Goal: Task Accomplishment & Management: Manage account settings

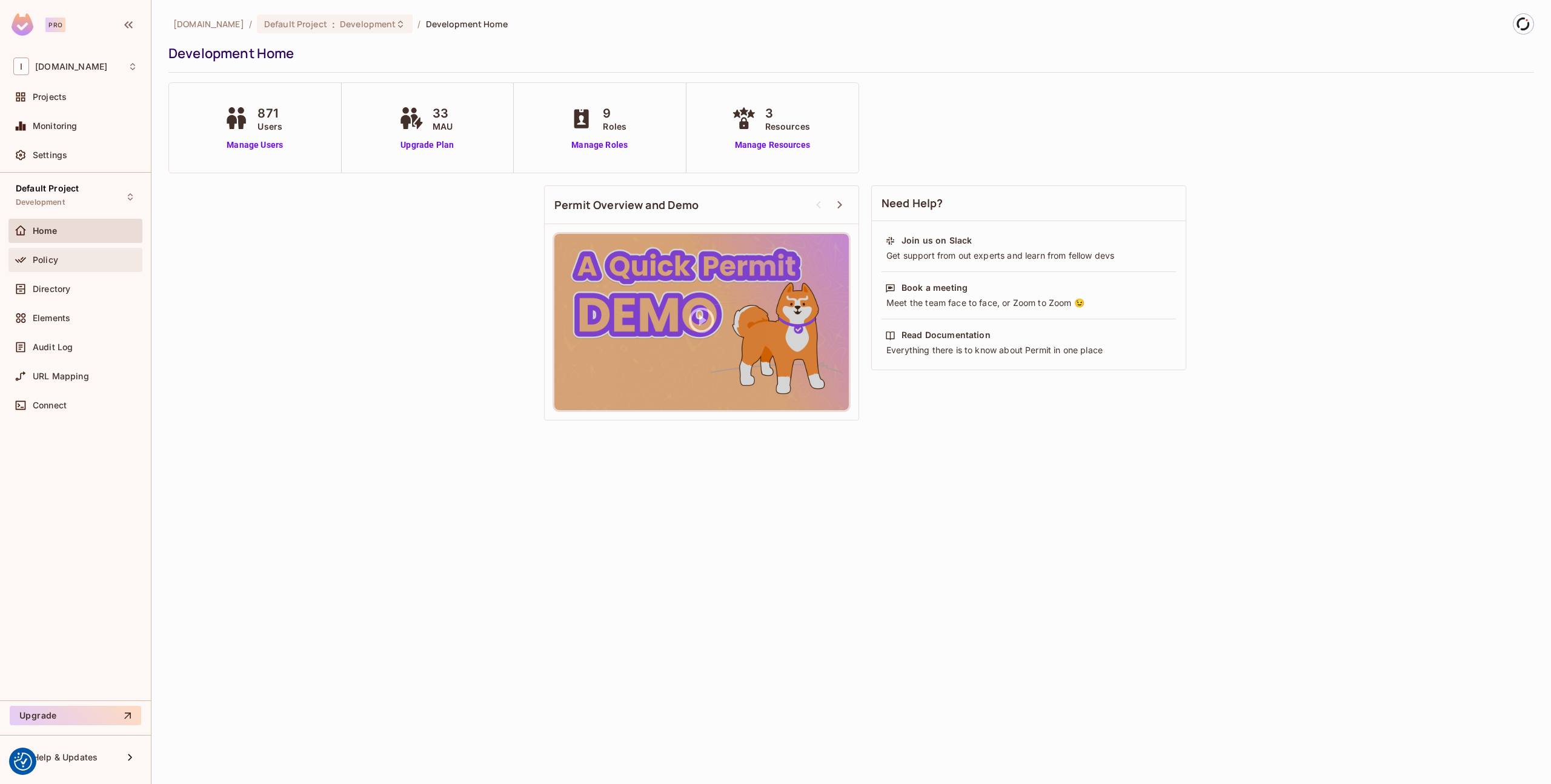
click at [52, 258] on span "Policy" at bounding box center [46, 259] width 26 height 10
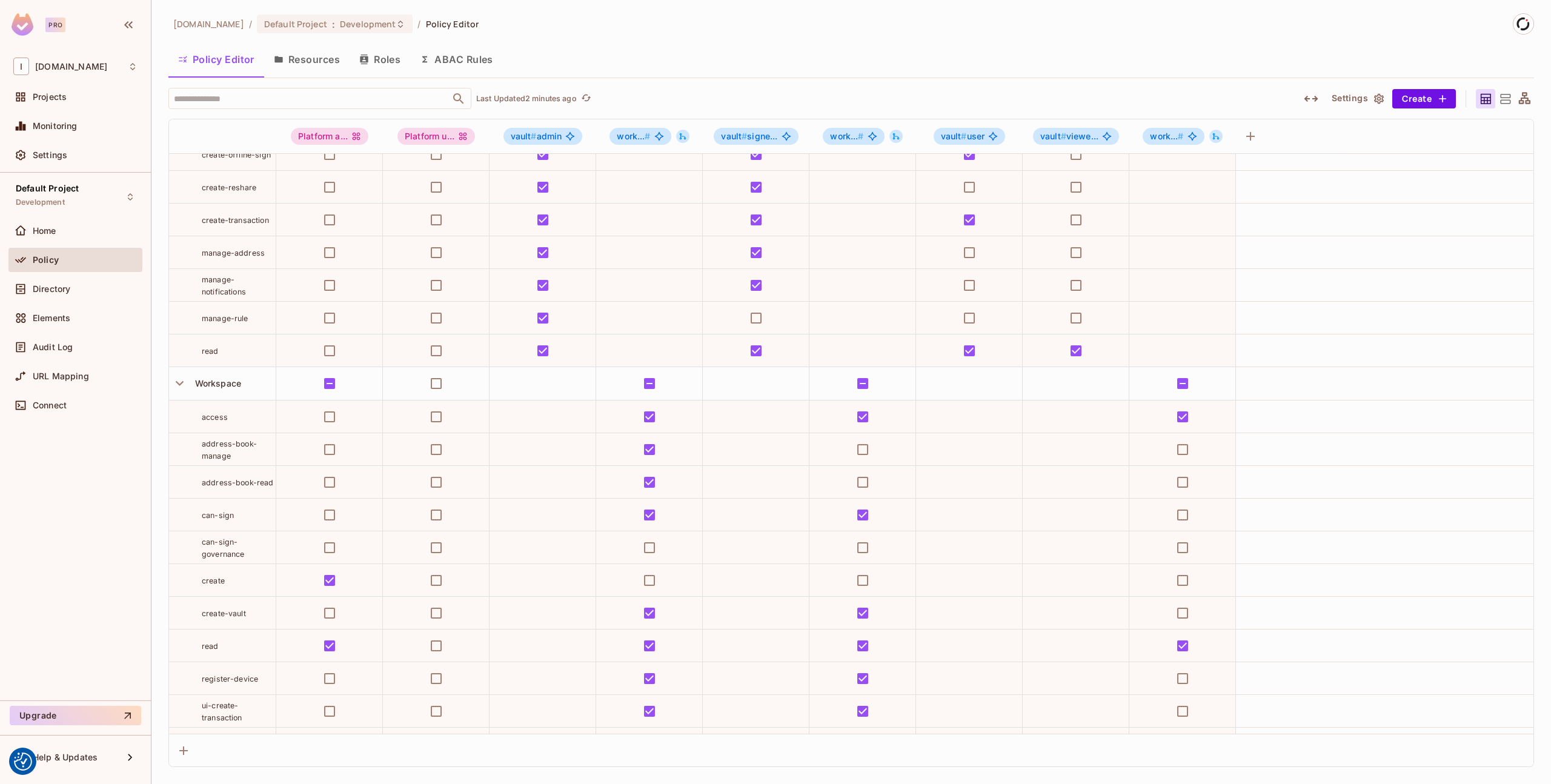
scroll to position [175, 0]
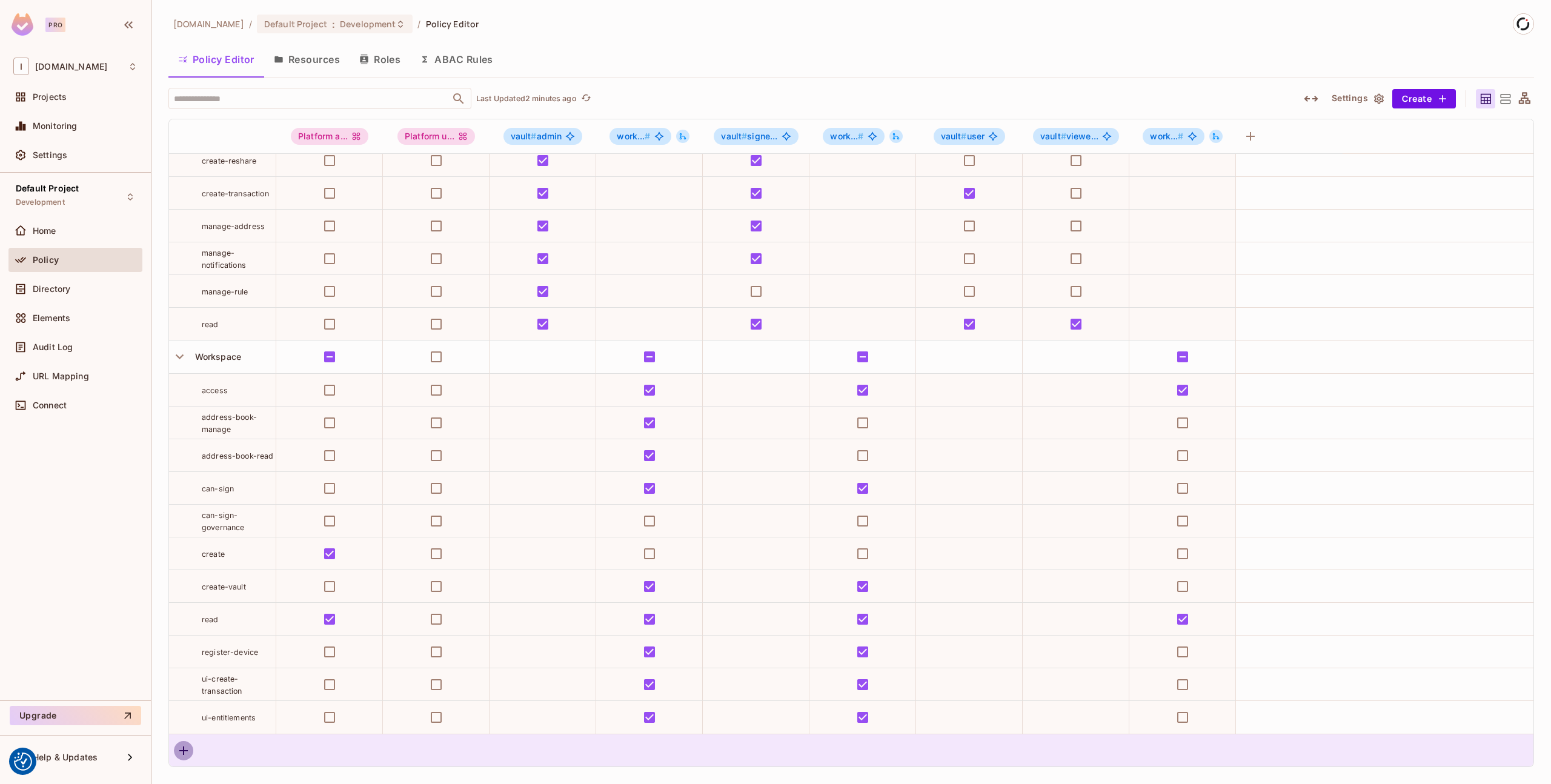
click at [179, 758] on button "button" at bounding box center [184, 750] width 19 height 19
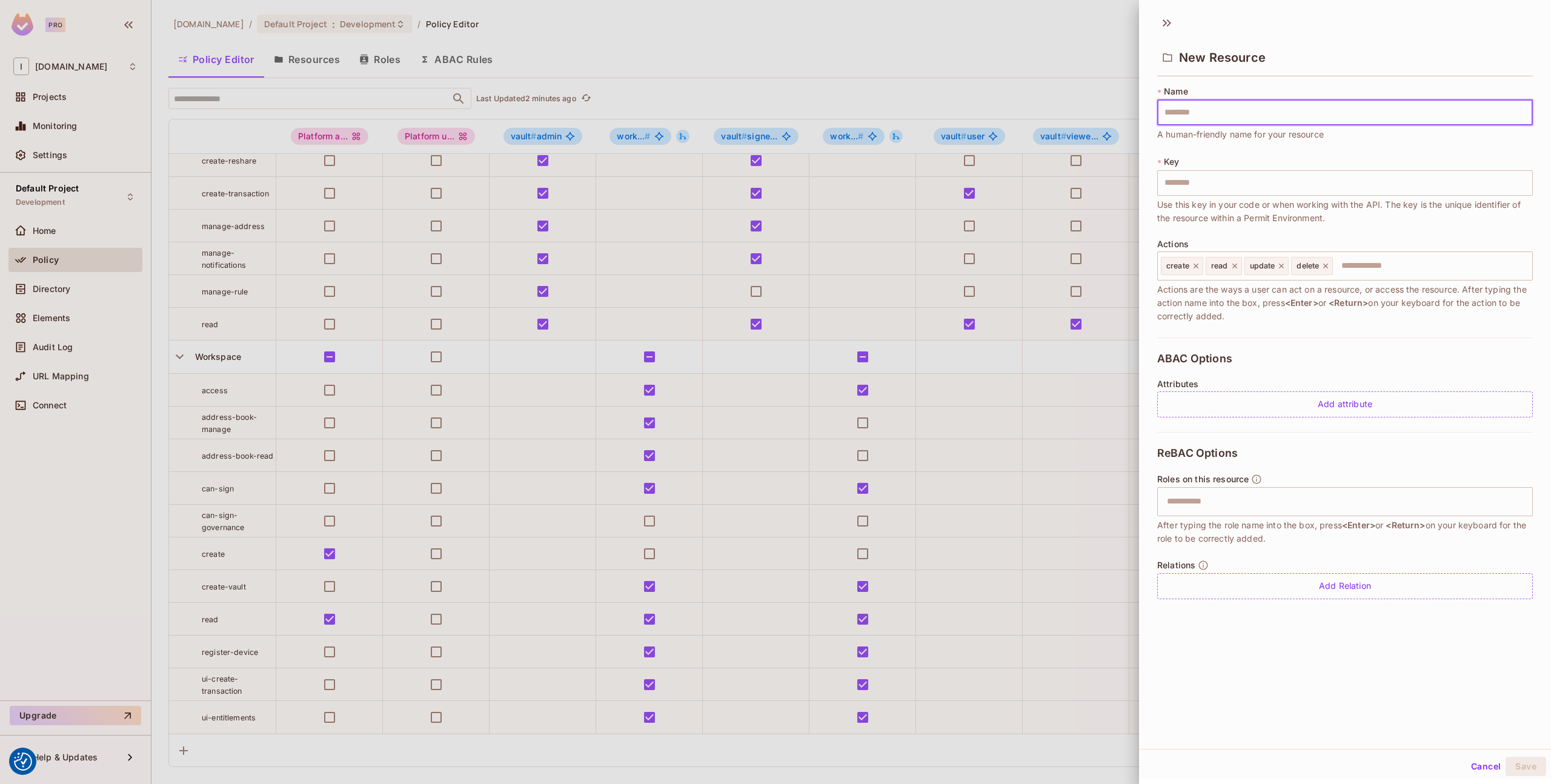
click at [1471, 770] on button "Cancel" at bounding box center [1486, 766] width 40 height 19
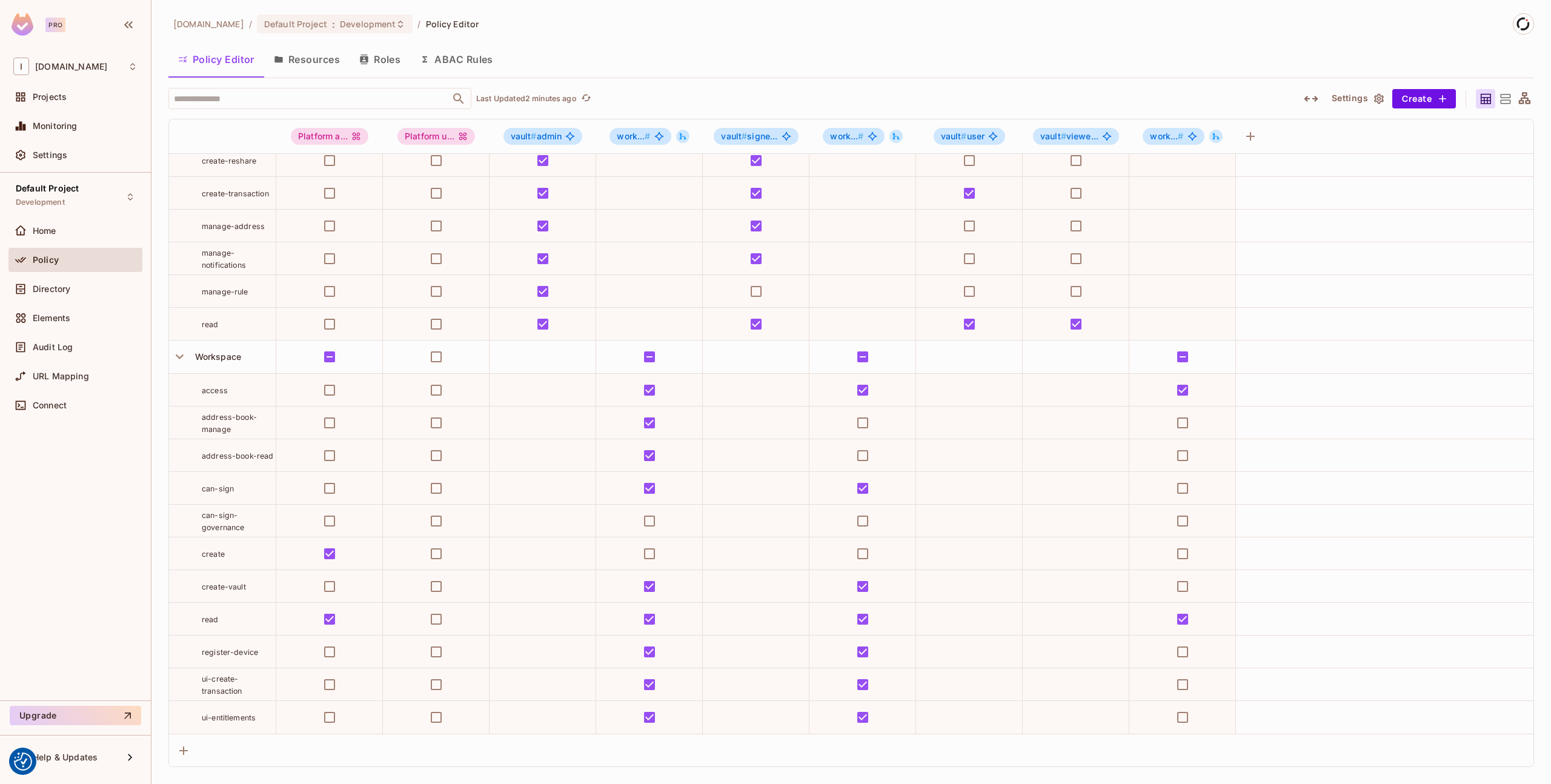
click at [297, 61] on button "Resources" at bounding box center [307, 59] width 85 height 30
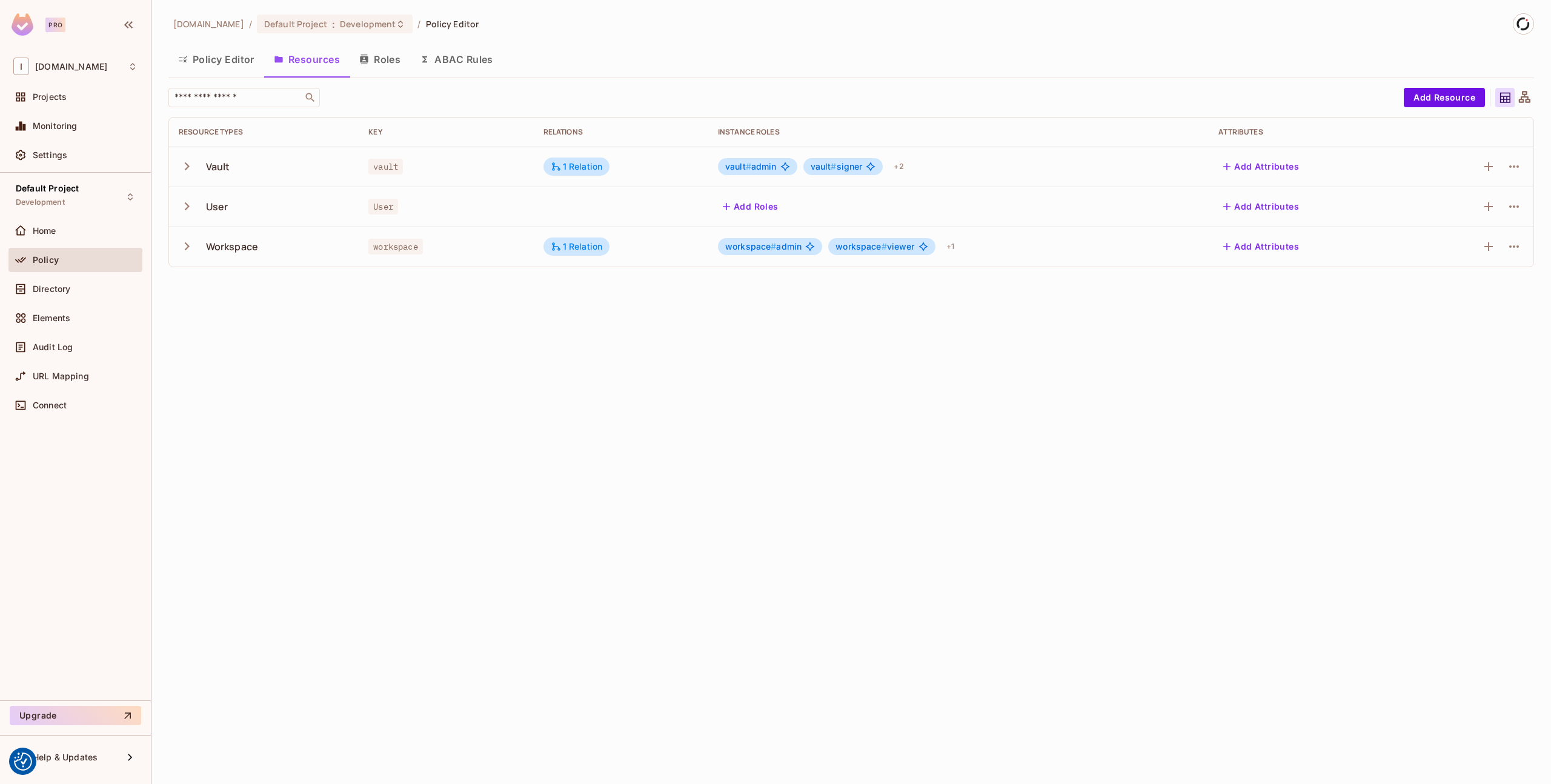
click at [189, 246] on icon "button" at bounding box center [187, 246] width 5 height 8
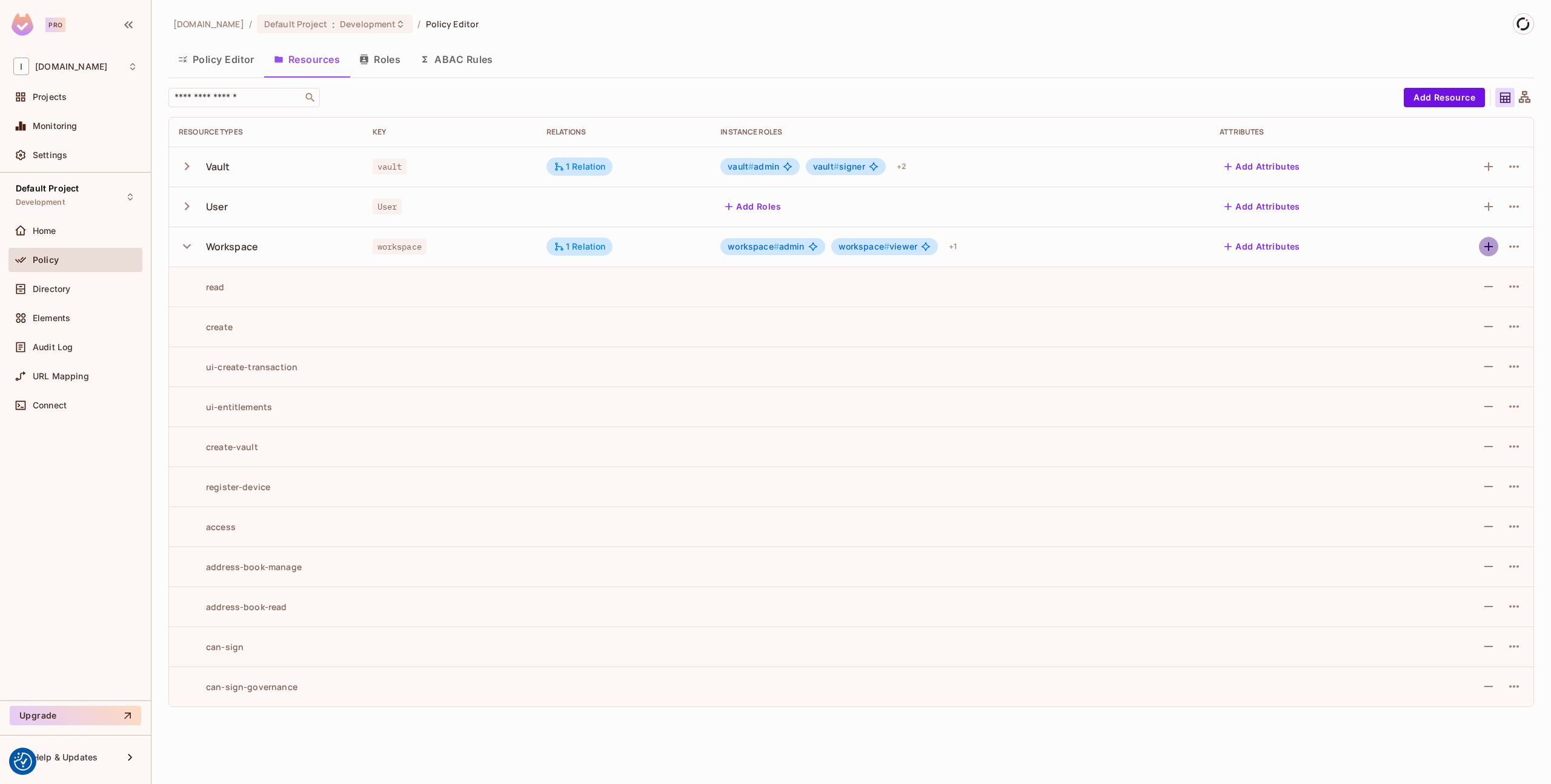
click at [1492, 247] on icon "button" at bounding box center [1489, 247] width 15 height 15
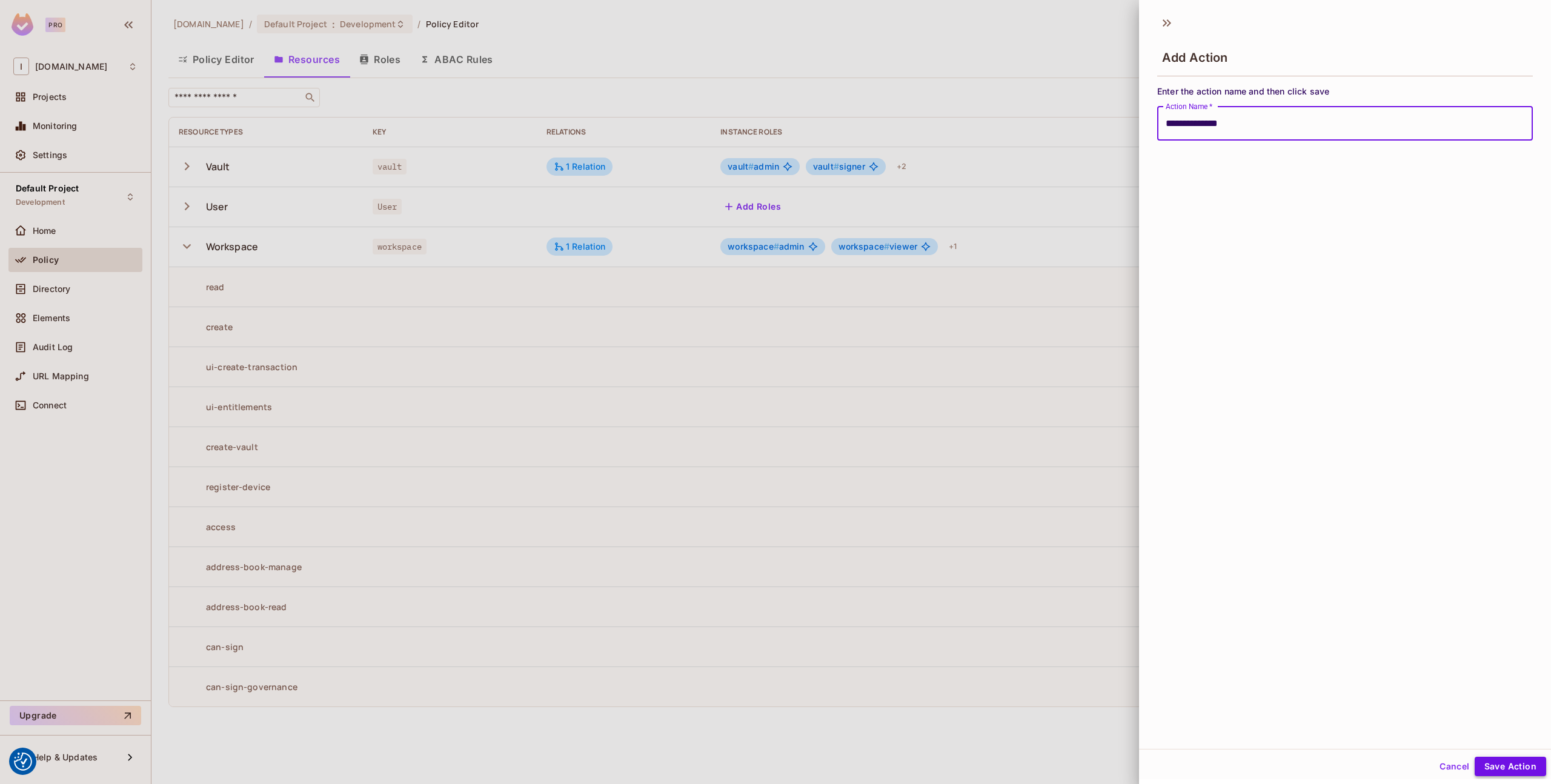
type input "**********"
click at [1500, 766] on button "Save Action" at bounding box center [1510, 766] width 71 height 19
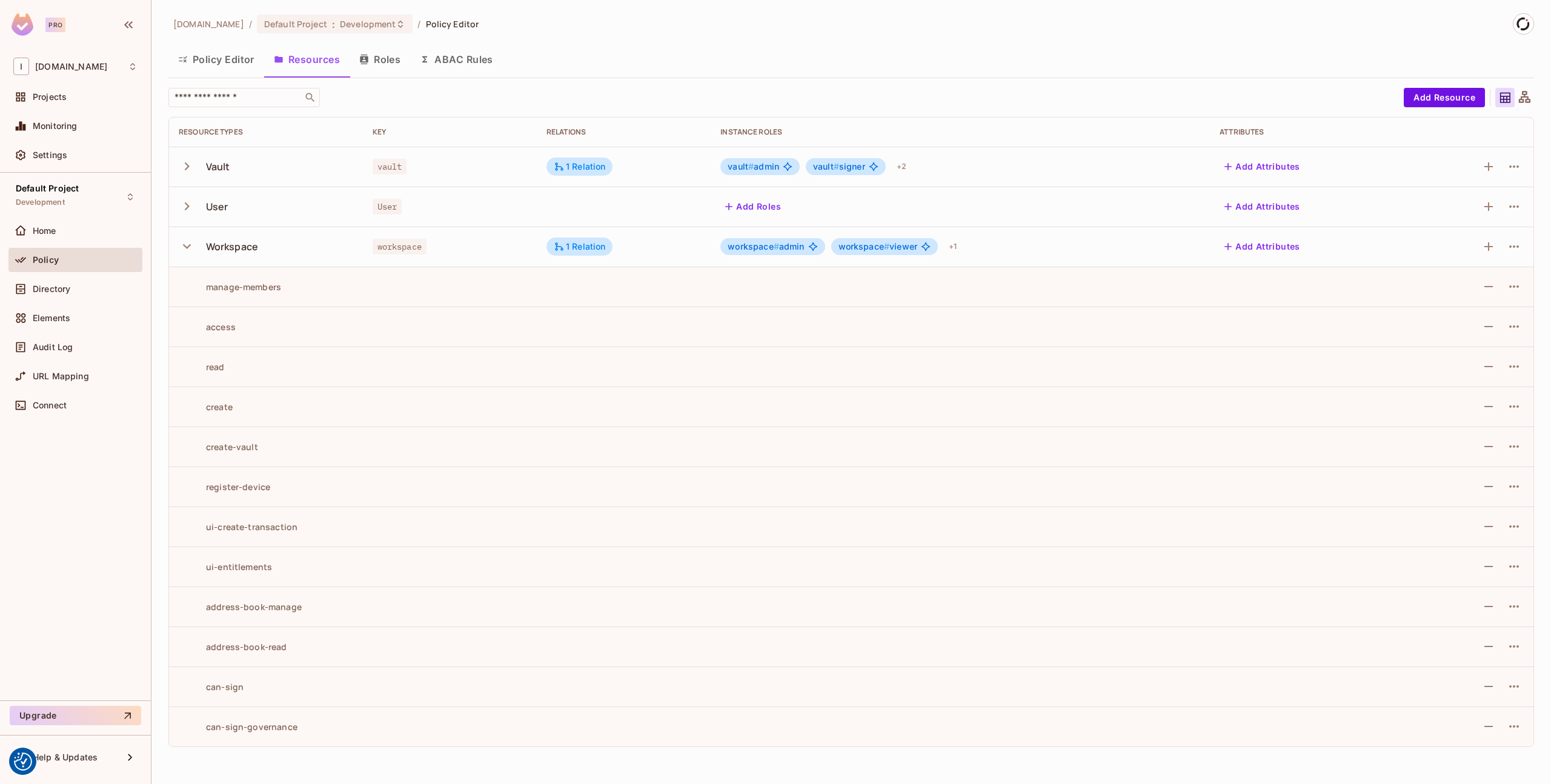
click at [217, 60] on button "Policy Editor" at bounding box center [216, 59] width 95 height 30
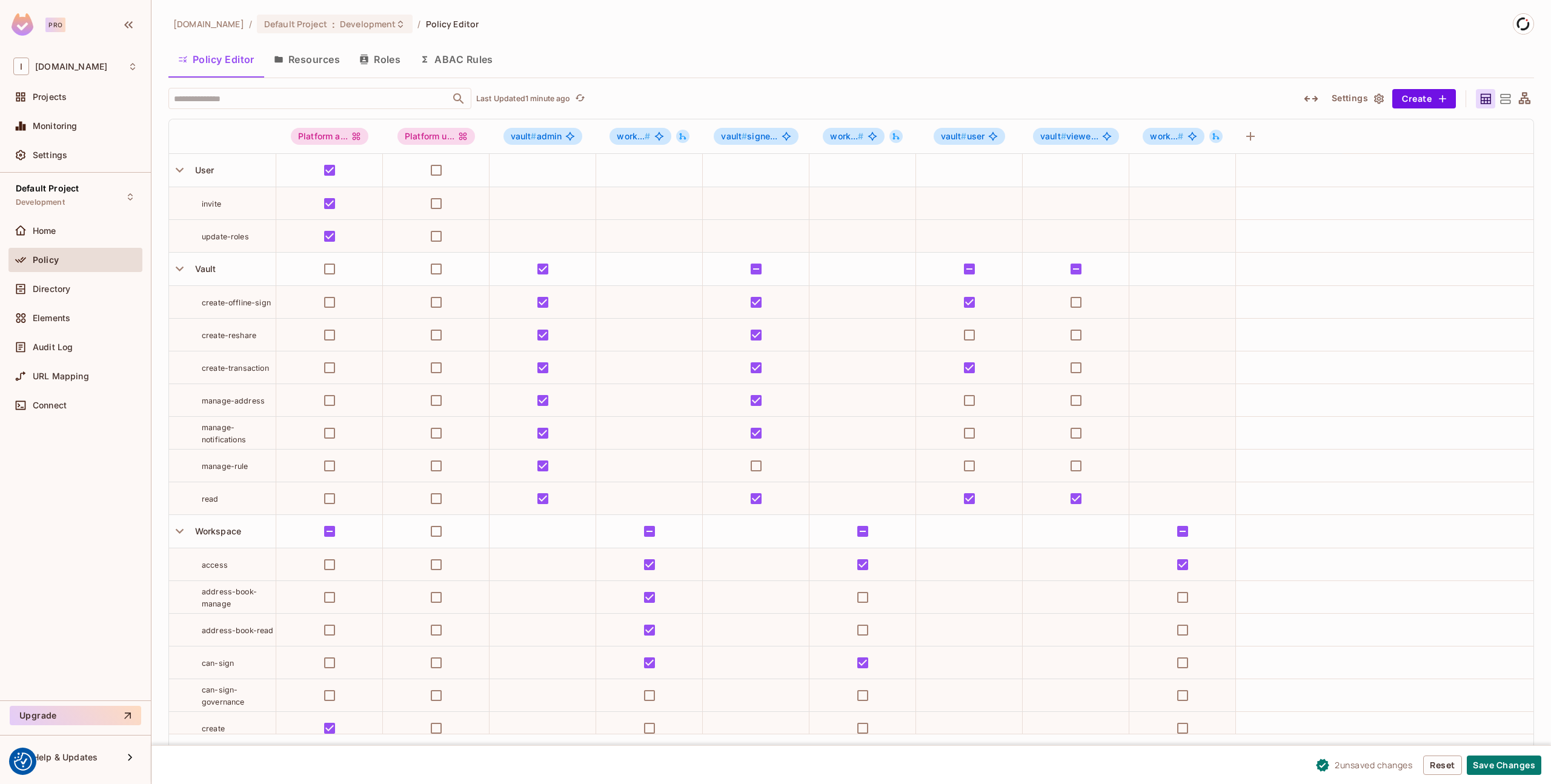
click at [310, 58] on button "Resources" at bounding box center [307, 59] width 85 height 30
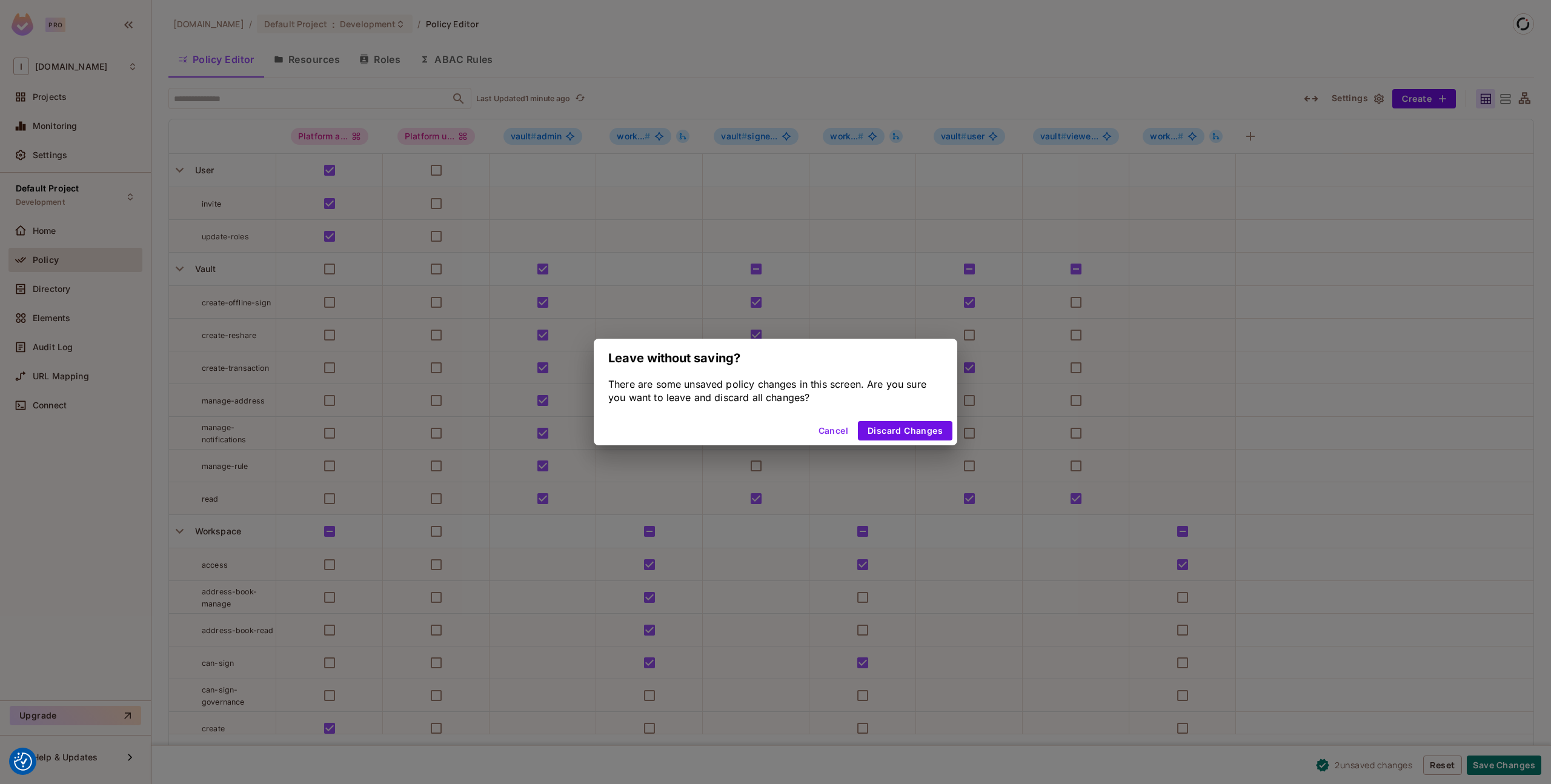
click at [836, 424] on button "Cancel" at bounding box center [834, 430] width 40 height 19
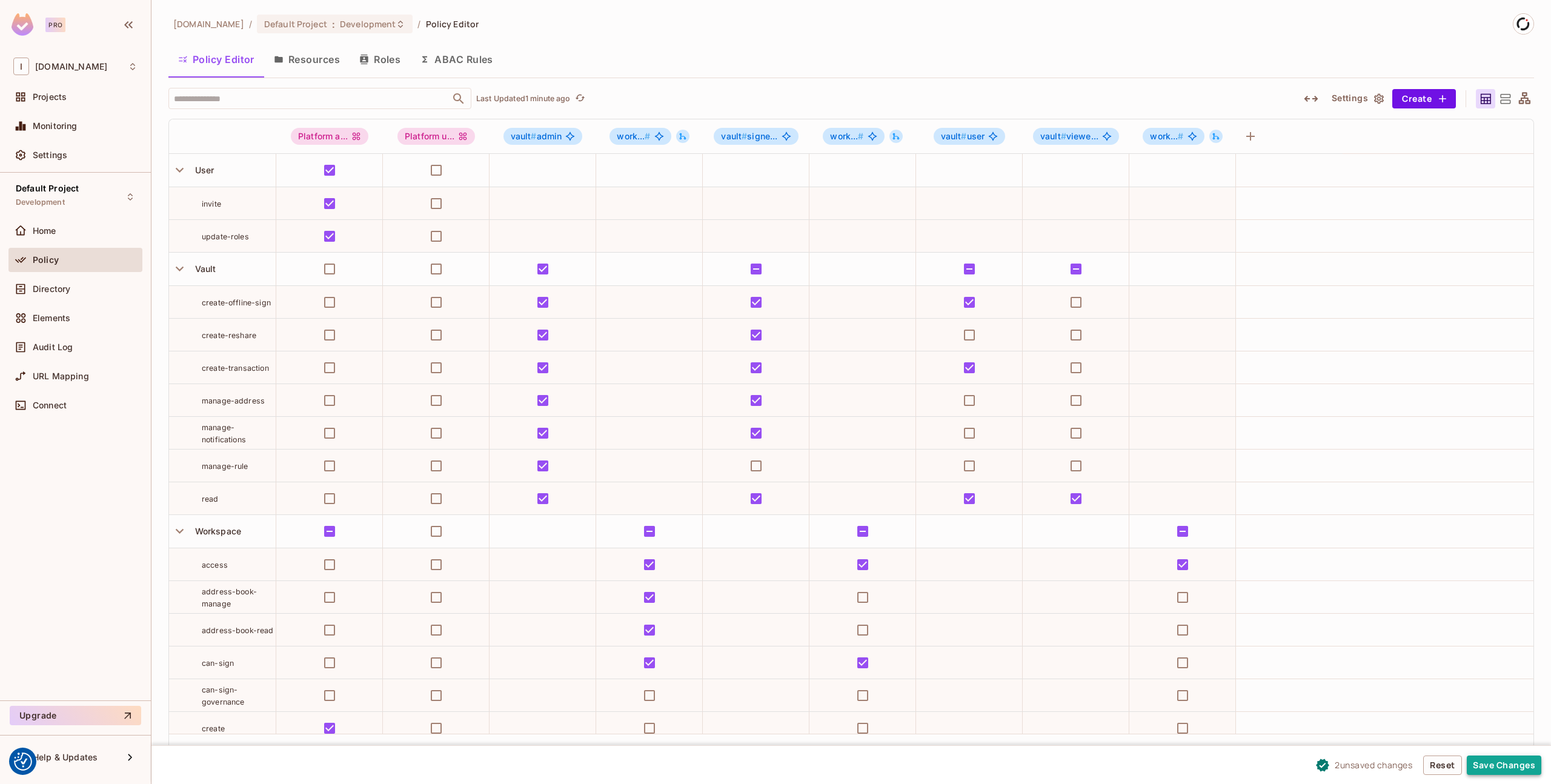
click at [1509, 766] on button "Save Changes" at bounding box center [1504, 765] width 74 height 19
click at [306, 52] on button "Resources" at bounding box center [307, 59] width 85 height 30
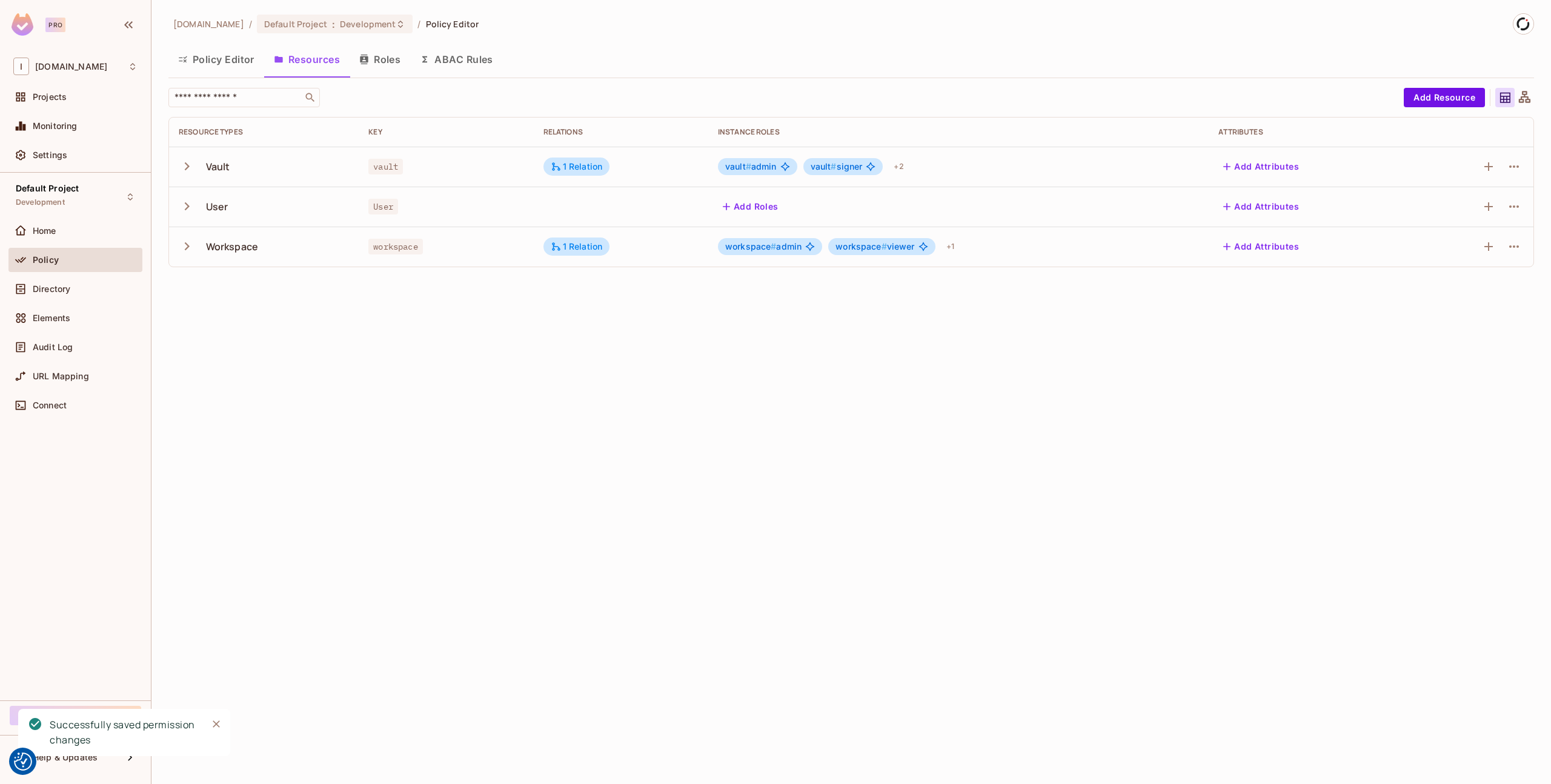
click at [184, 206] on icon "button" at bounding box center [187, 206] width 16 height 16
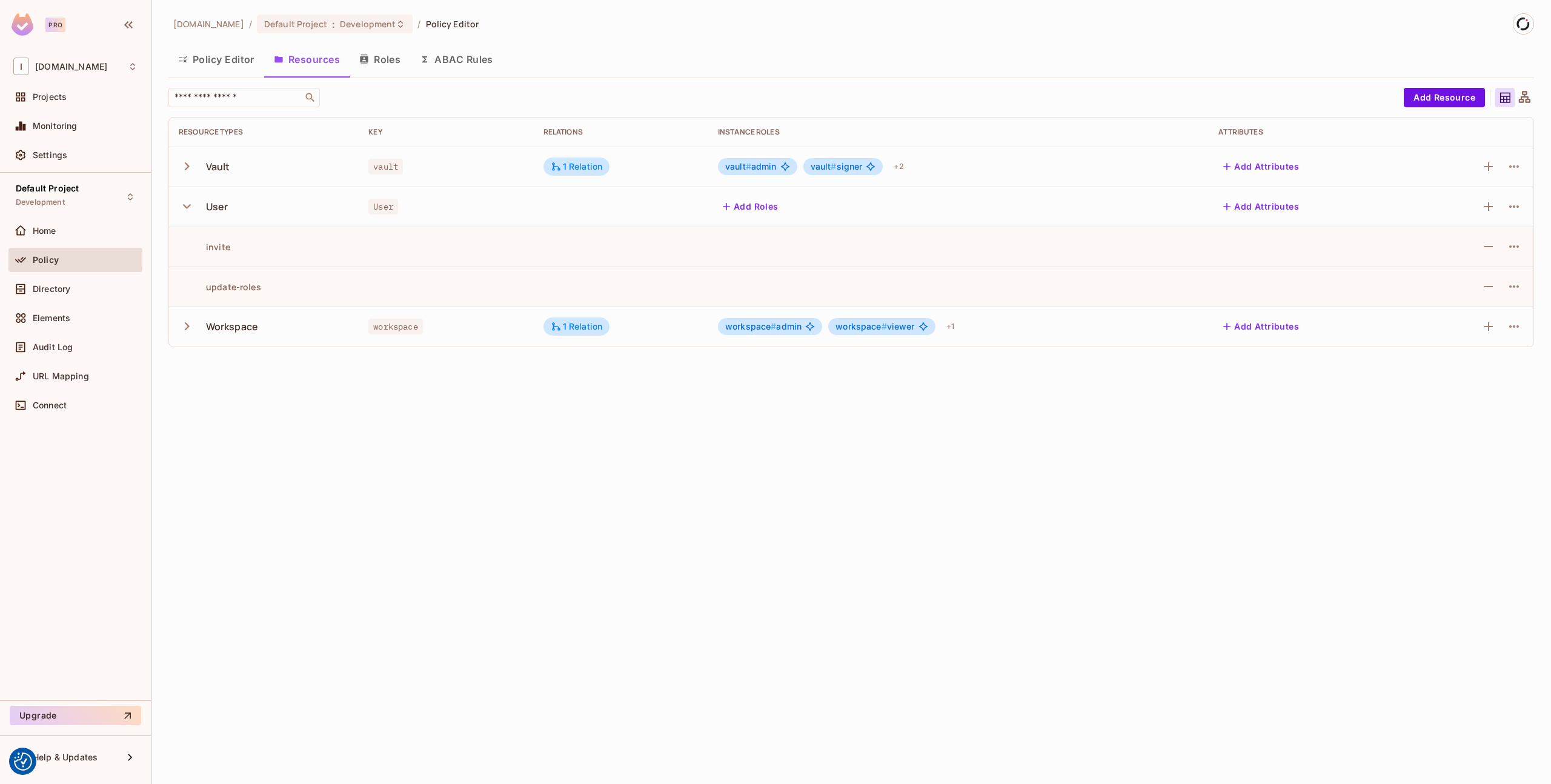
click at [264, 537] on div "[DOMAIN_NAME] / Default Project : Development / Policy Editor Policy Editor Res…" at bounding box center [851, 392] width 1400 height 784
click at [576, 163] on div "1 Relation" at bounding box center [576, 166] width 52 height 11
click at [576, 518] on div at bounding box center [776, 392] width 1551 height 784
click at [220, 60] on button "Policy Editor" at bounding box center [216, 59] width 95 height 30
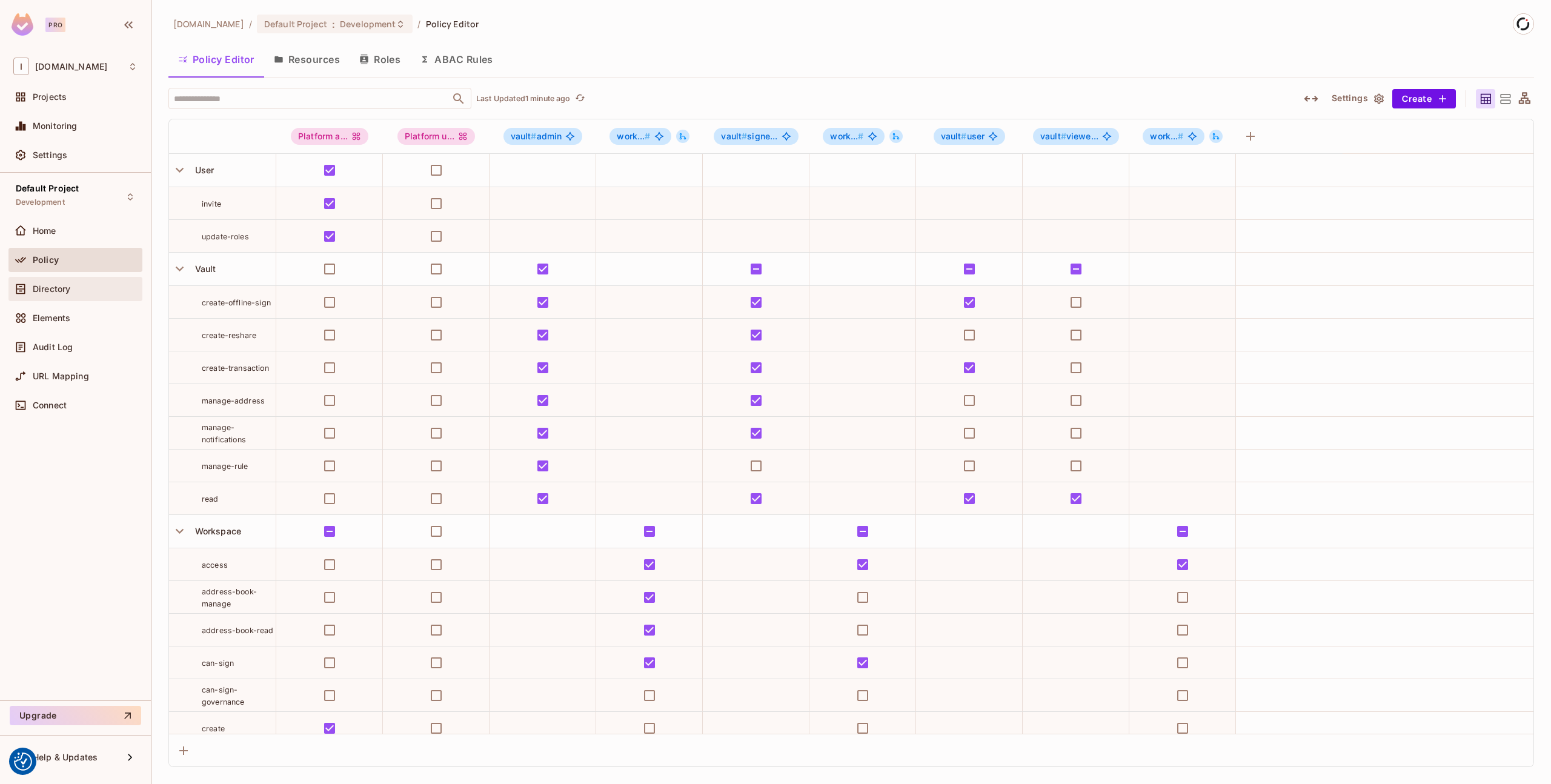
click at [48, 282] on div "Directory" at bounding box center [75, 289] width 124 height 15
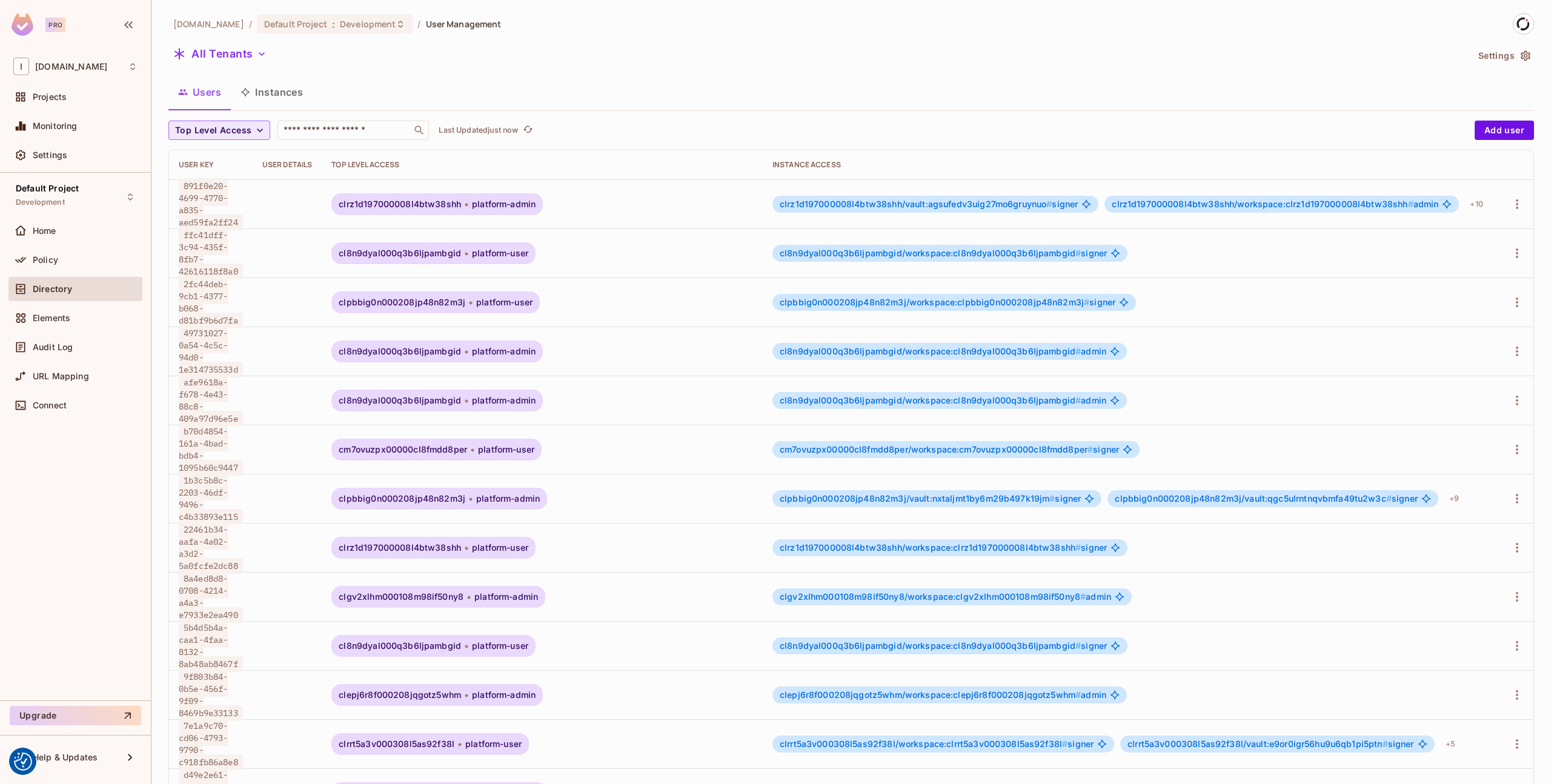
click at [258, 133] on icon "button" at bounding box center [260, 130] width 12 height 12
click at [215, 157] on span "Platform admin" at bounding box center [209, 158] width 61 height 12
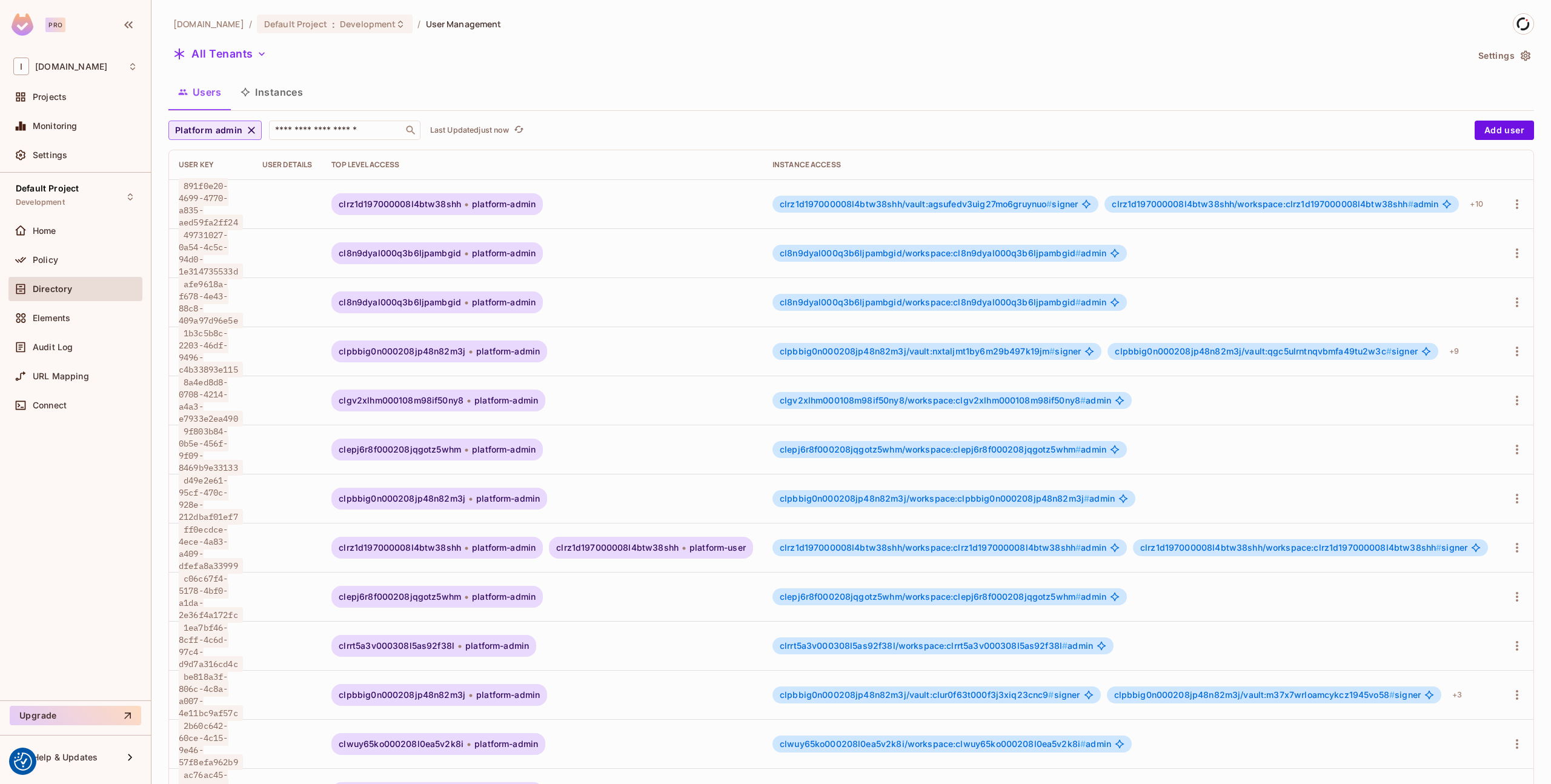
drag, startPoint x: 186, startPoint y: 182, endPoint x: 207, endPoint y: 206, distance: 31.9
click at [207, 206] on div "891f0e20-4699-4770-a835-aed59fa2ff24" at bounding box center [210, 204] width 64 height 48
drag, startPoint x: 241, startPoint y: 222, endPoint x: 173, endPoint y: 176, distance: 82.1
click at [173, 176] on table "User Key User Details Top Level Access Instance Access 891f0e20-4699-4770-a835-…" at bounding box center [853, 533] width 1367 height 765
copy table "User Details Top Level Access Instance Access 891f0e20-4699-4770-a835-aed59fa2f…"
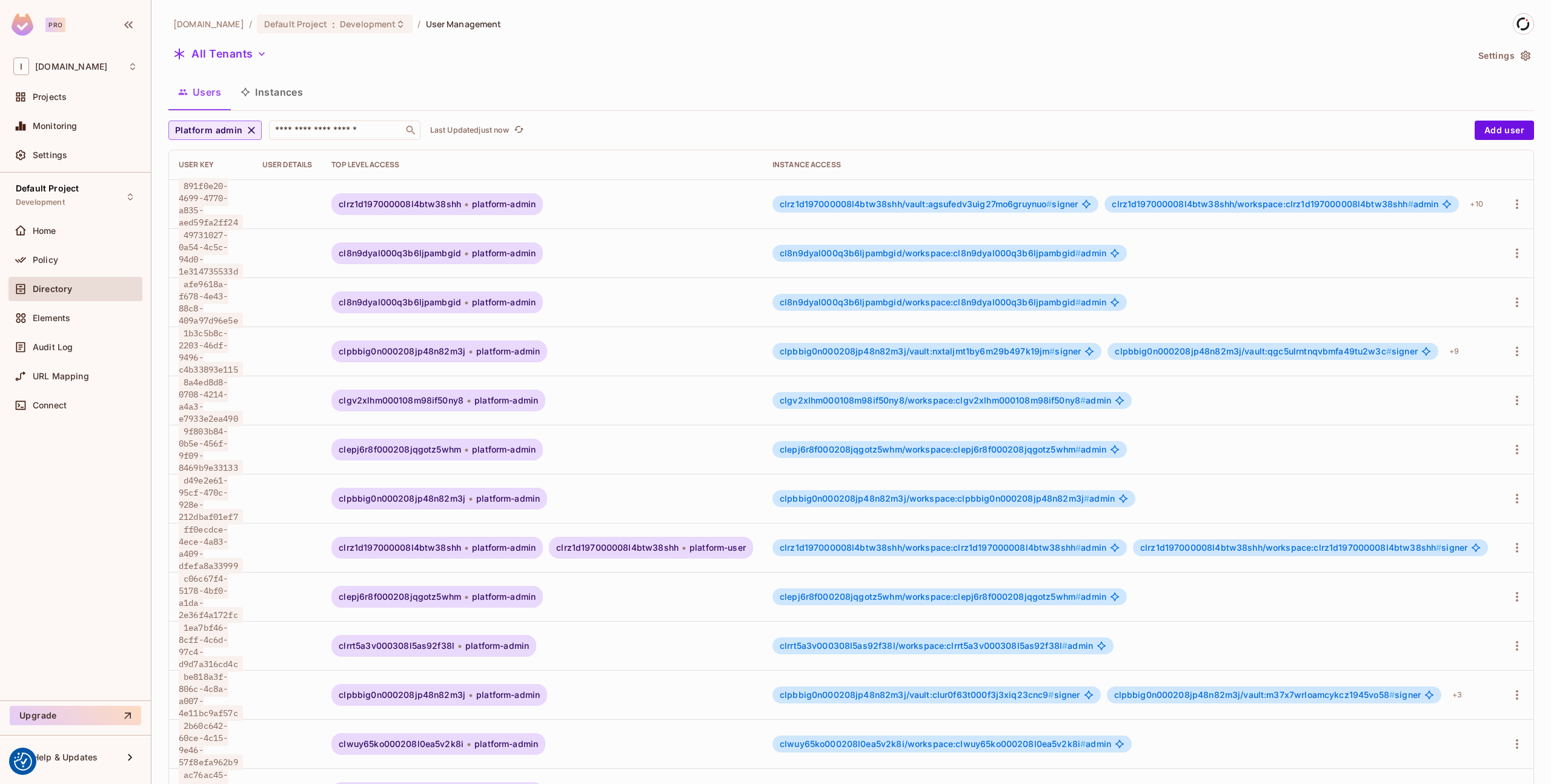
click at [275, 197] on td at bounding box center [287, 203] width 70 height 49
click at [1510, 206] on icon "button" at bounding box center [1517, 204] width 15 height 15
click at [1424, 230] on icon at bounding box center [1420, 232] width 11 height 11
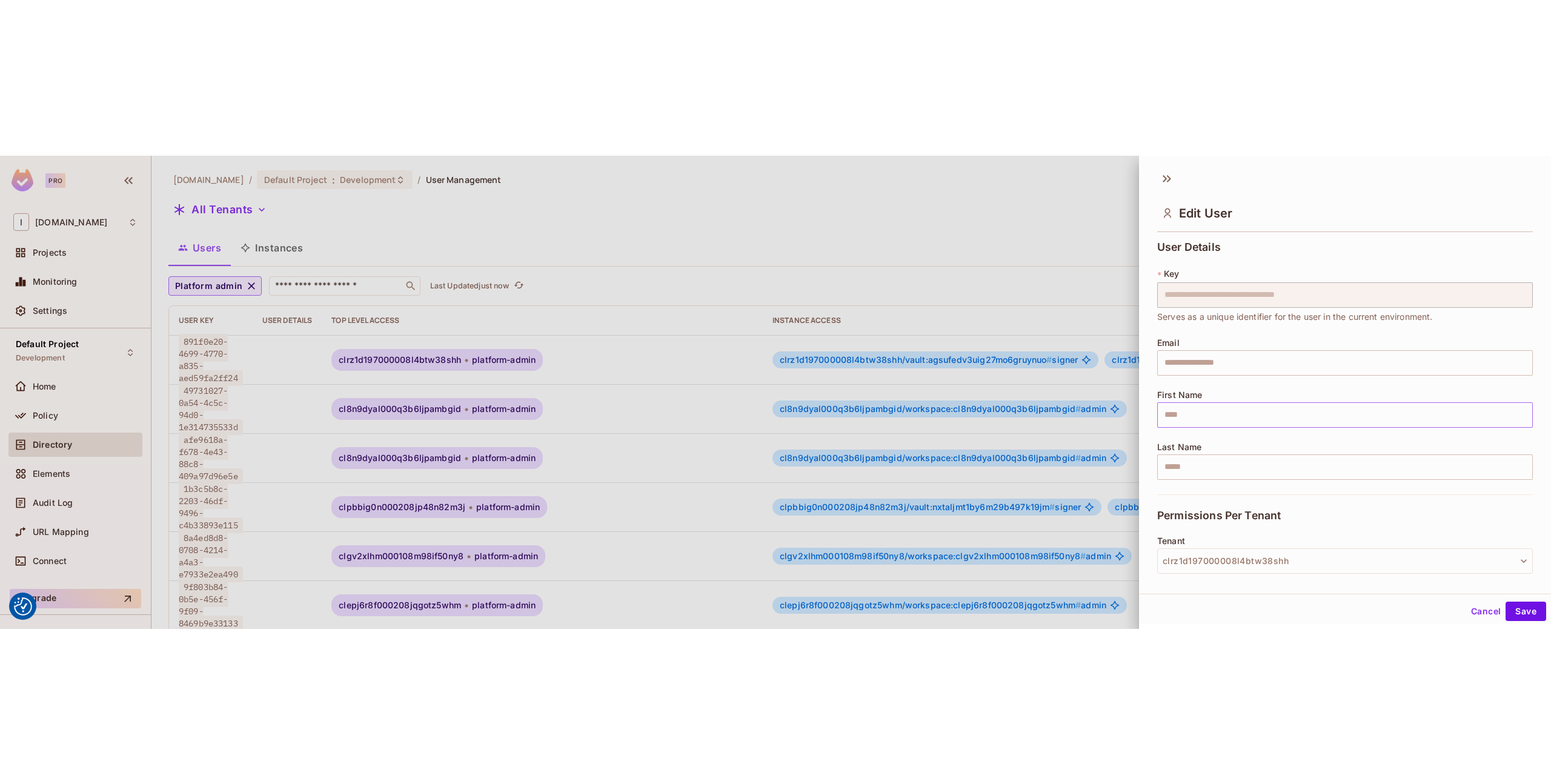
scroll to position [73, 0]
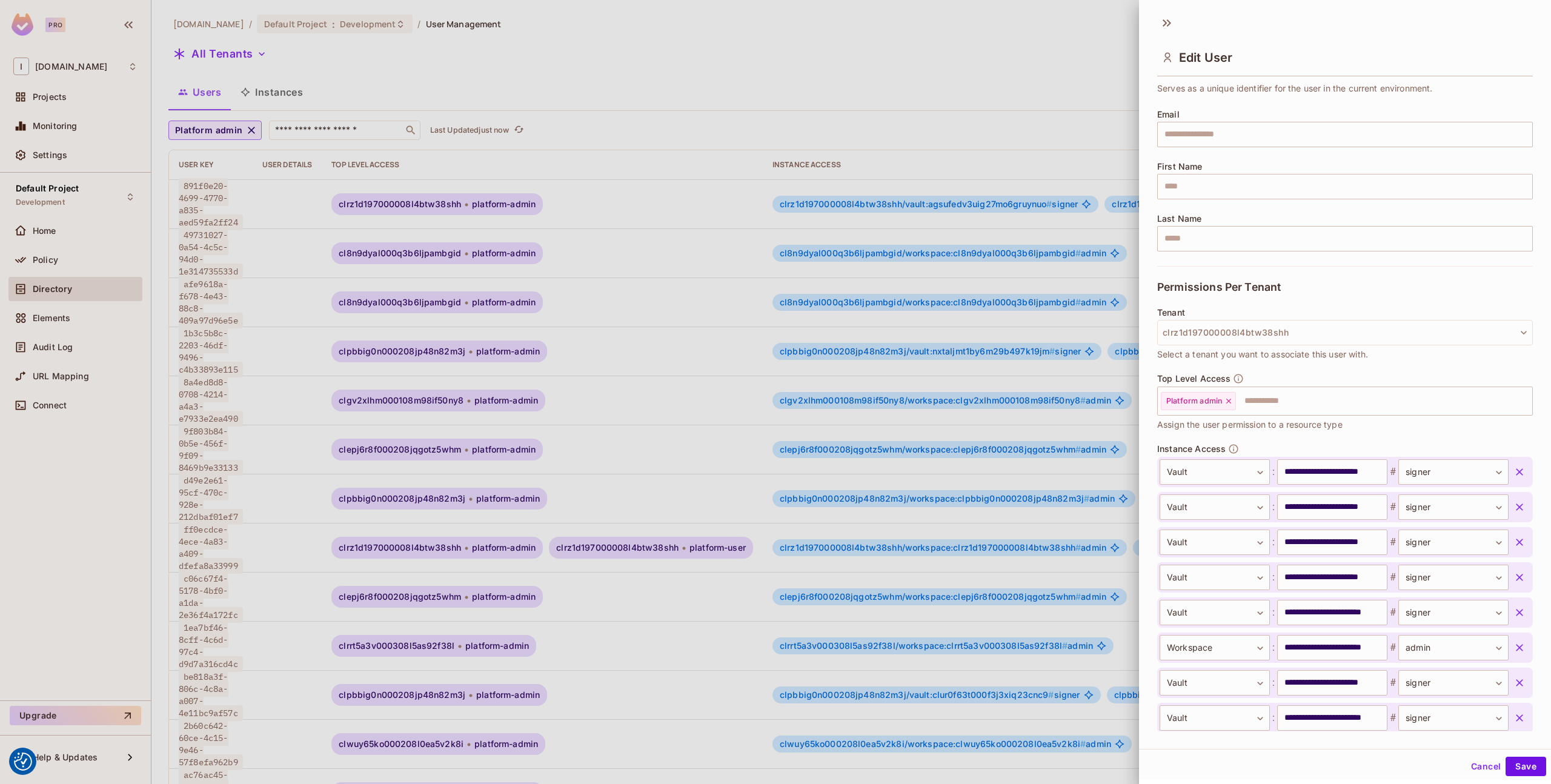
click at [1486, 774] on button "Cancel" at bounding box center [1486, 766] width 40 height 19
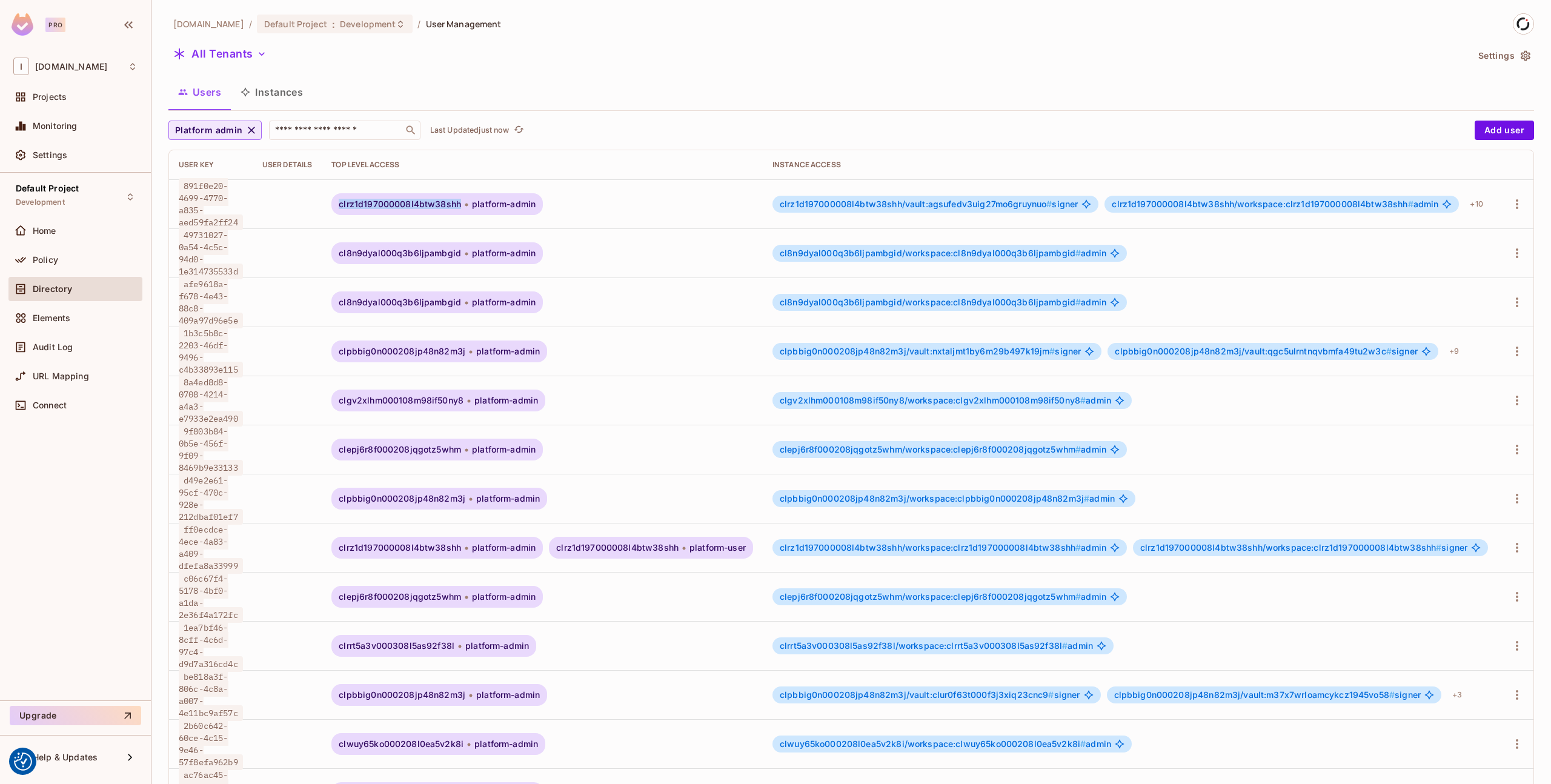
copy span "clrz1d197000008l4btw38shh"
drag, startPoint x: 342, startPoint y: 196, endPoint x: 462, endPoint y: 213, distance: 121.2
click at [462, 213] on div "clrz1d197000008l4btw38shh platform-admin" at bounding box center [437, 204] width 212 height 22
drag, startPoint x: 388, startPoint y: 81, endPoint x: 403, endPoint y: 70, distance: 18.6
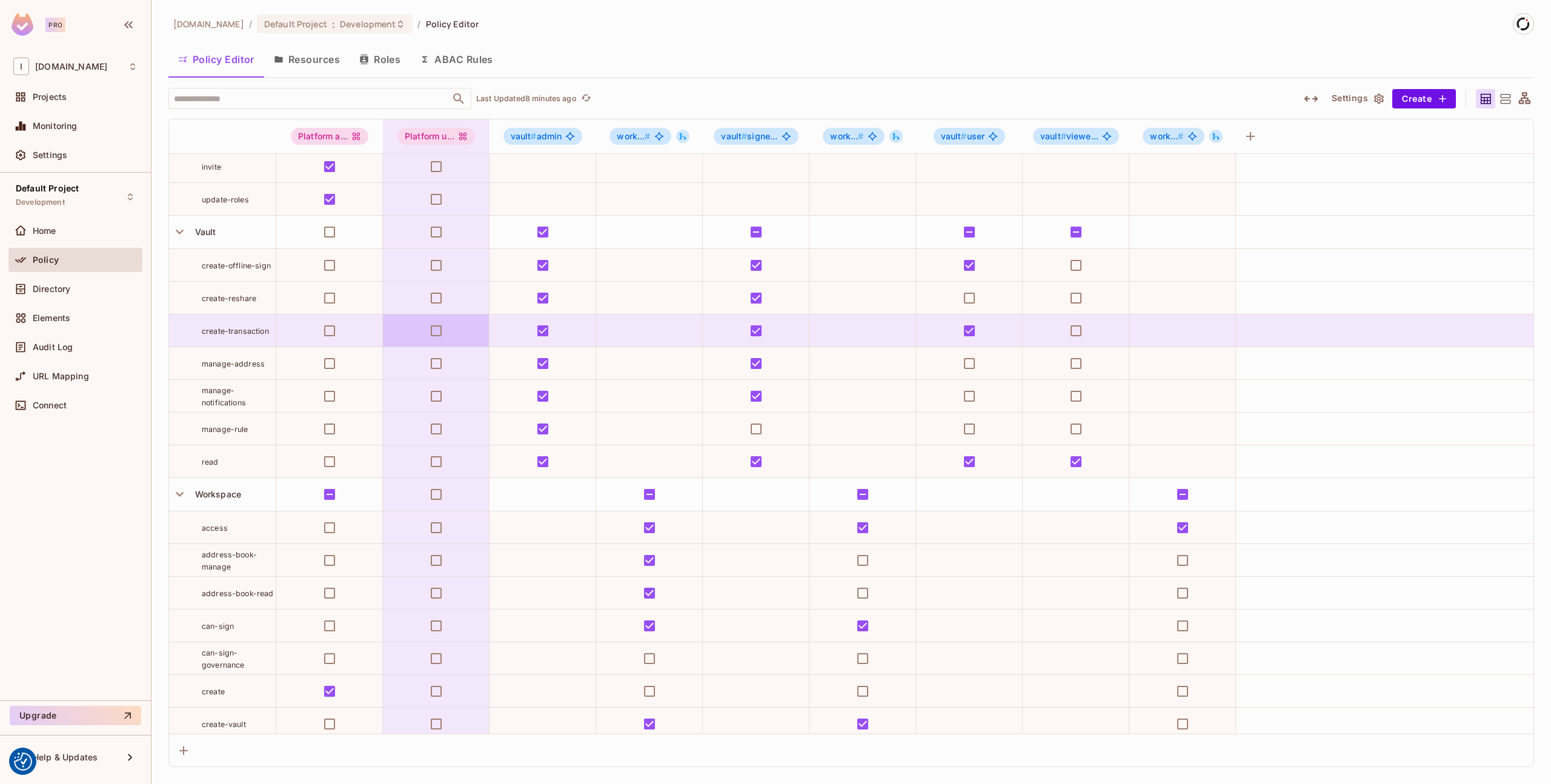
scroll to position [207, 0]
